Goal: Transaction & Acquisition: Purchase product/service

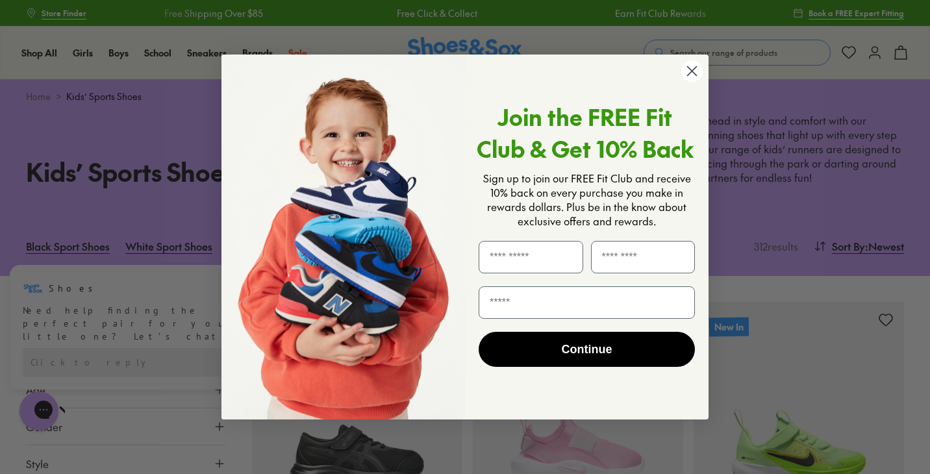
click at [692, 68] on circle "Close dialog" at bounding box center [691, 70] width 21 height 21
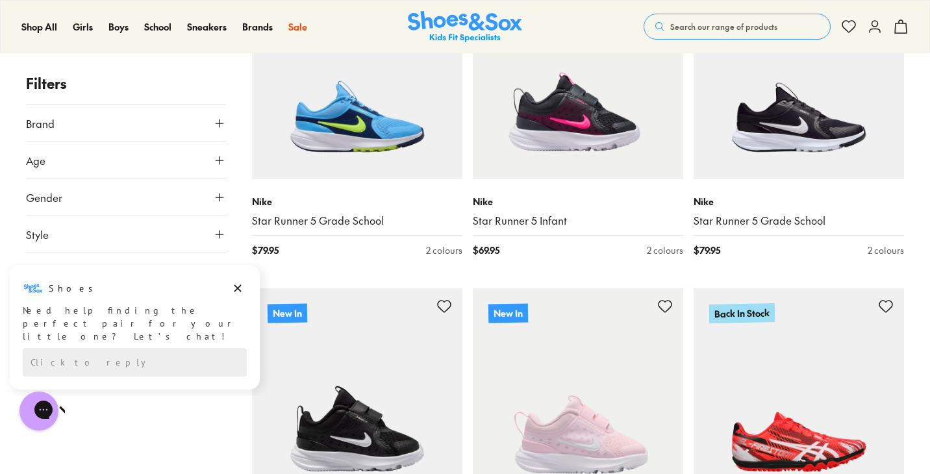
scroll to position [565, 0]
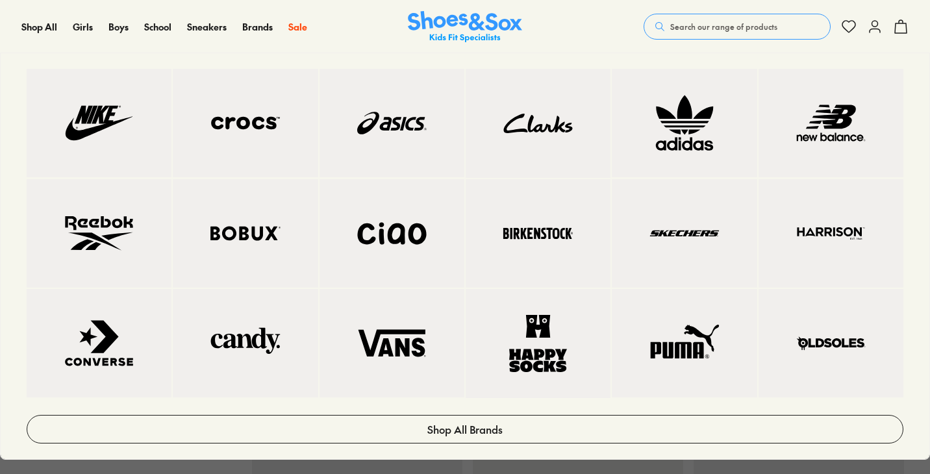
click at [106, 151] on img at bounding box center [99, 123] width 93 height 56
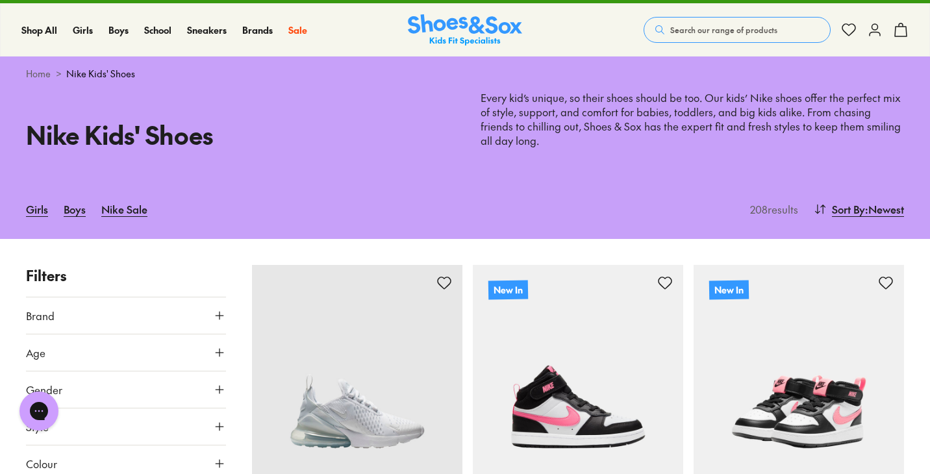
scroll to position [23, 0]
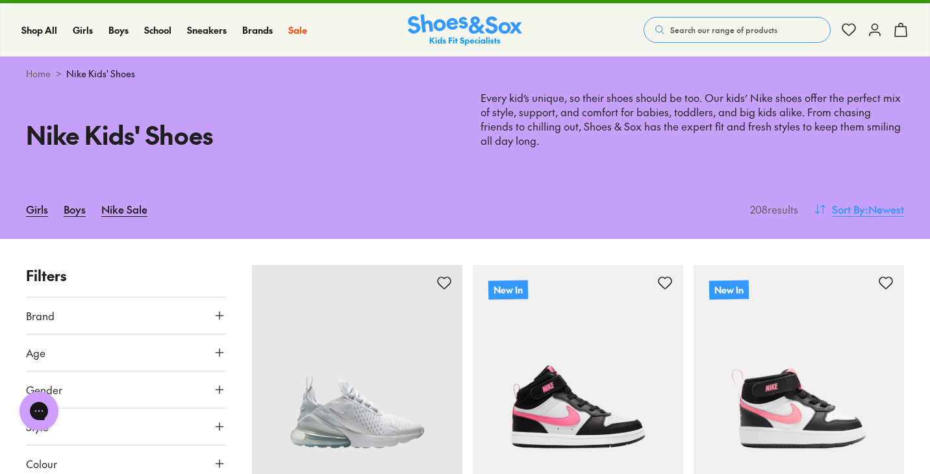
click at [847, 203] on span "Sort By" at bounding box center [848, 209] width 33 height 16
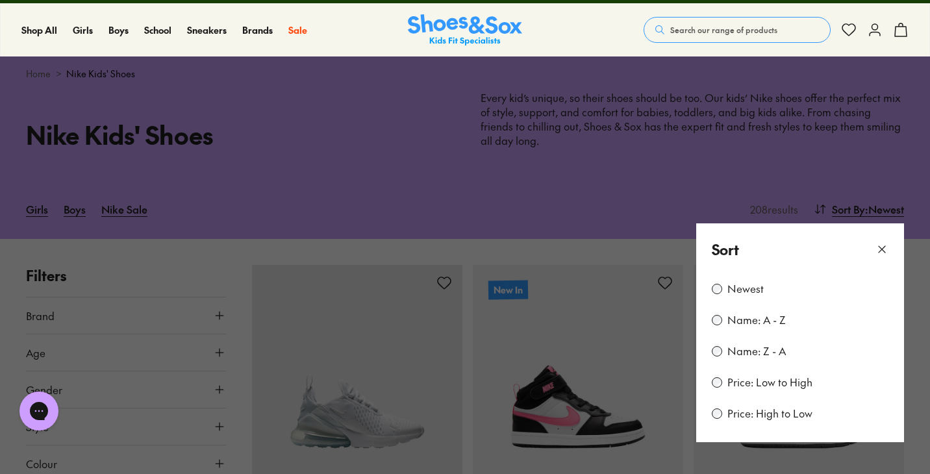
click at [750, 377] on label "Price: Low to High" at bounding box center [769, 382] width 85 height 14
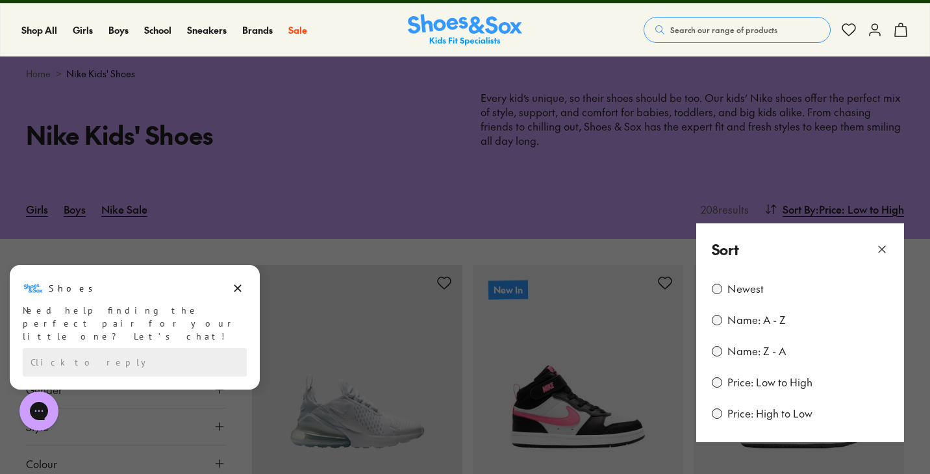
scroll to position [58, 0]
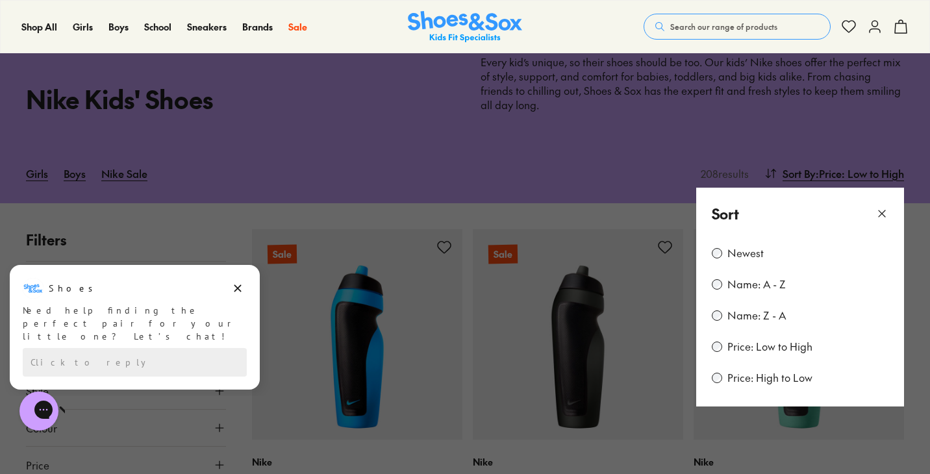
click at [871, 208] on div "Sort" at bounding box center [800, 214] width 208 height 53
click at [882, 211] on use at bounding box center [882, 213] width 6 height 6
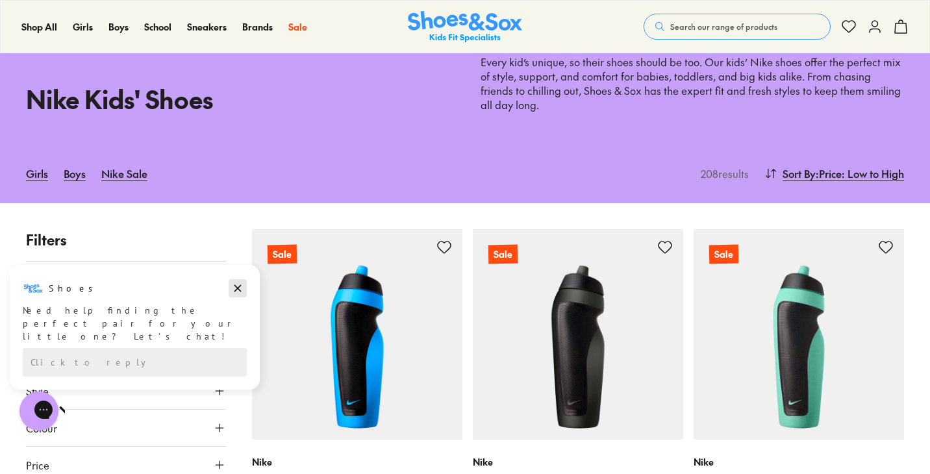
click at [232, 288] on icon "Dismiss campaign" at bounding box center [237, 289] width 13 height 16
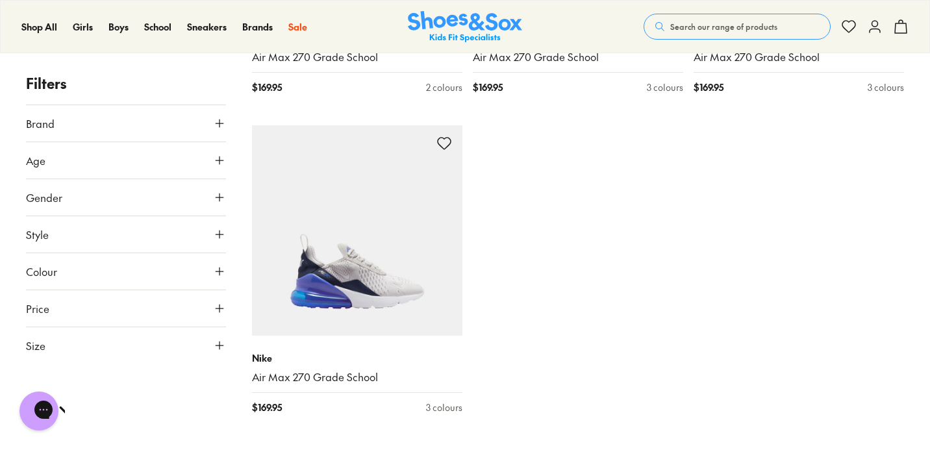
scroll to position [22269, 0]
